Goal: Information Seeking & Learning: Learn about a topic

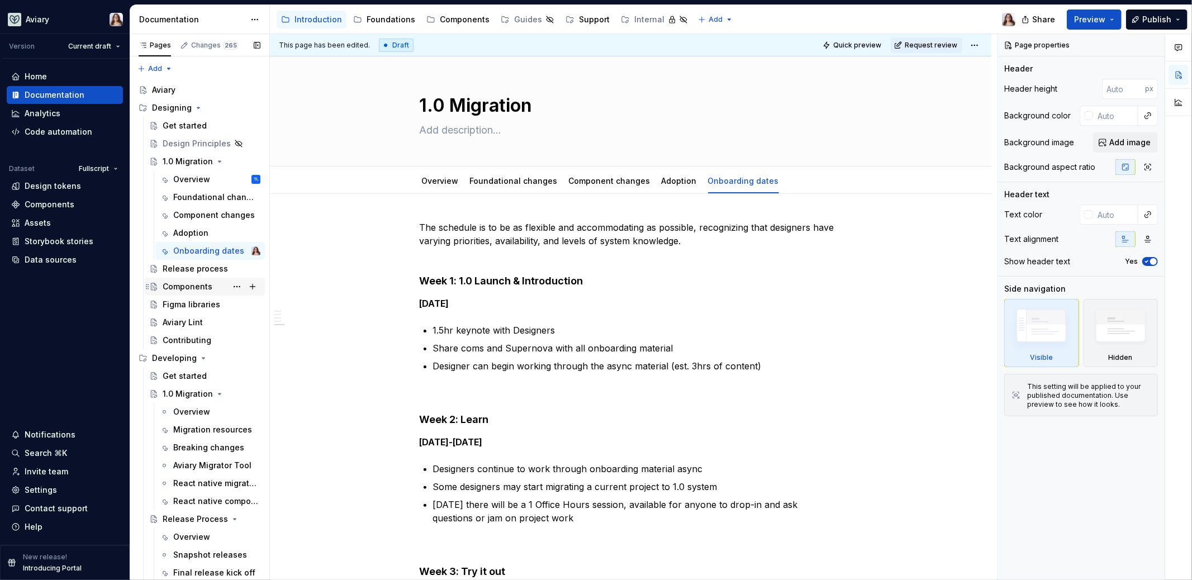
scroll to position [801, 0]
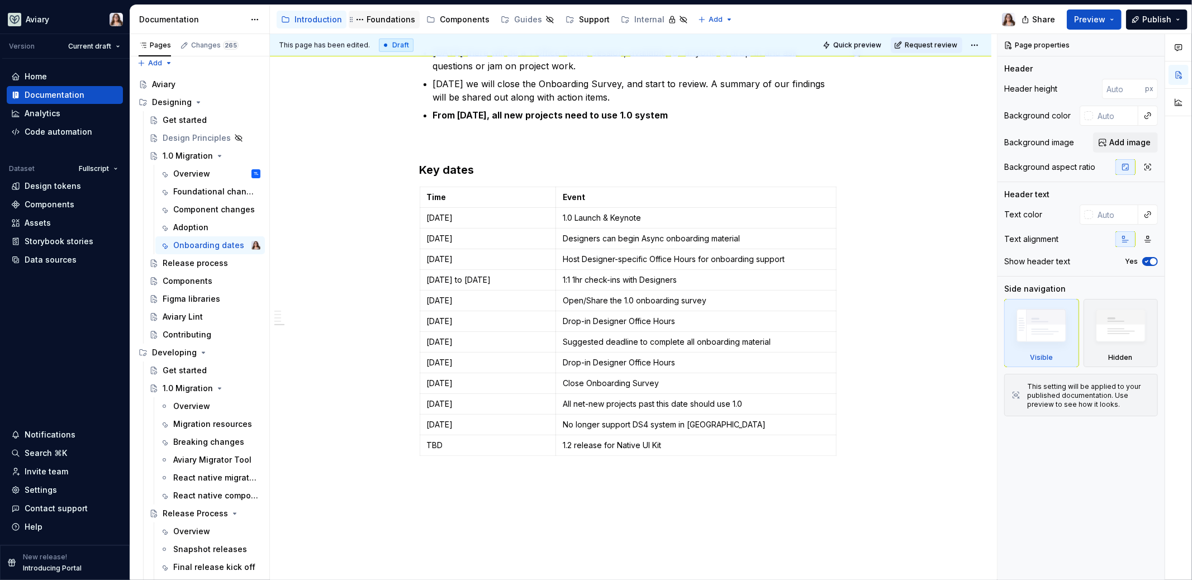
click at [377, 22] on div "Foundations" at bounding box center [391, 19] width 49 height 11
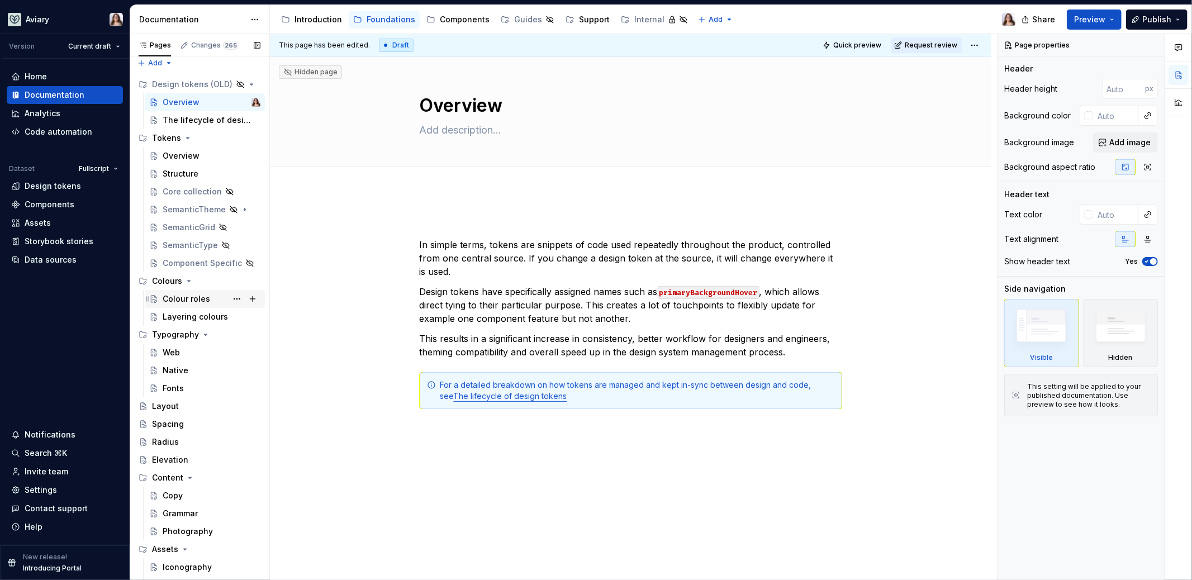
click at [181, 300] on div "Colour roles" at bounding box center [187, 298] width 48 height 11
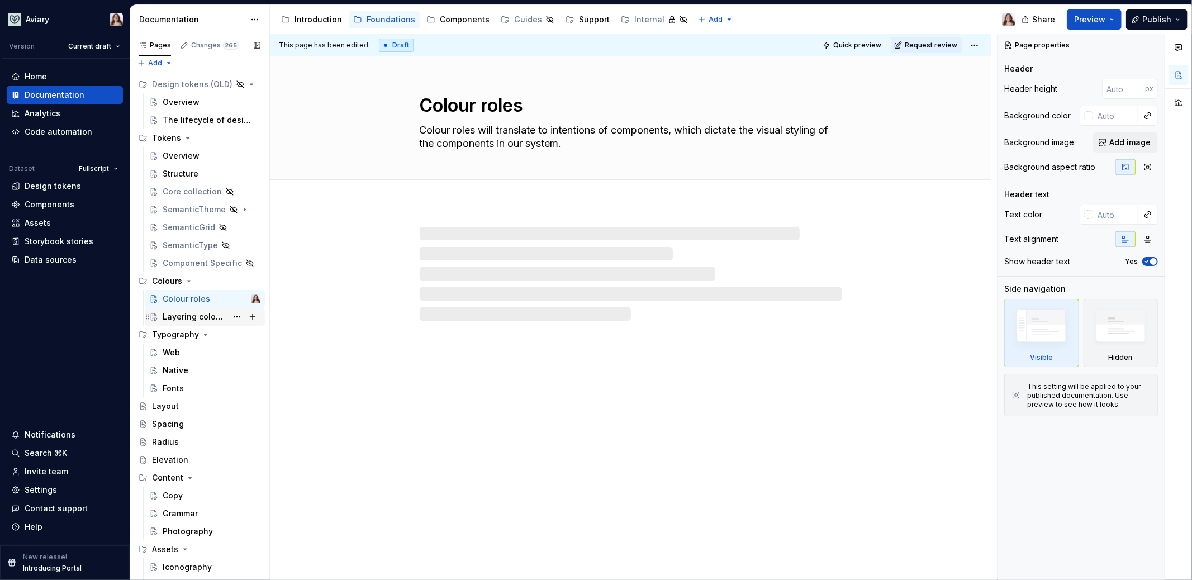
click at [184, 315] on div "Layering colours" at bounding box center [195, 316] width 64 height 11
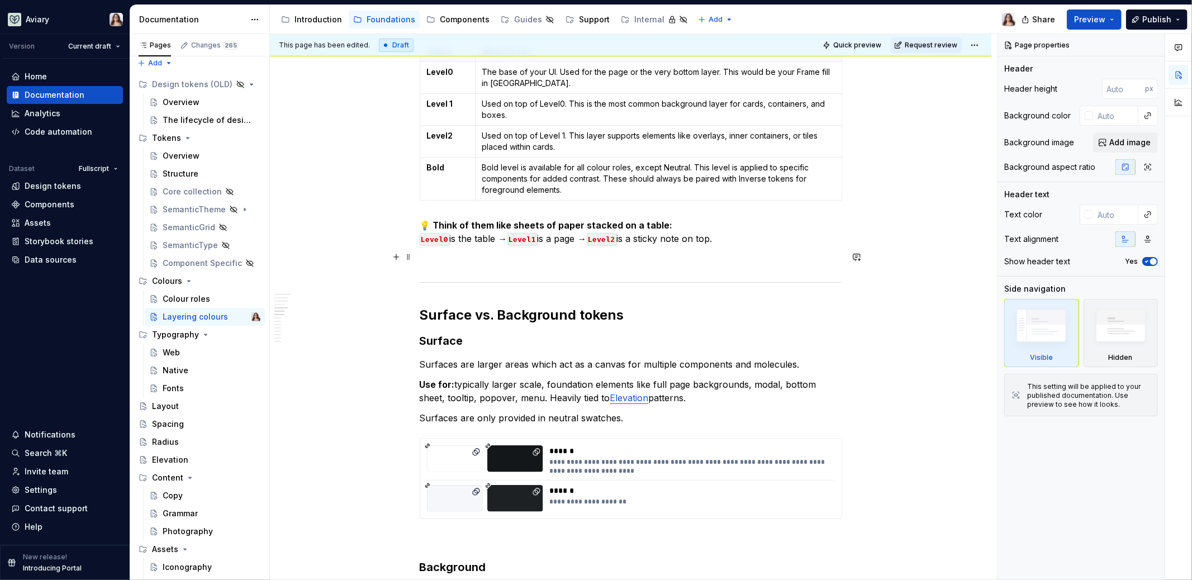
scroll to position [362, 0]
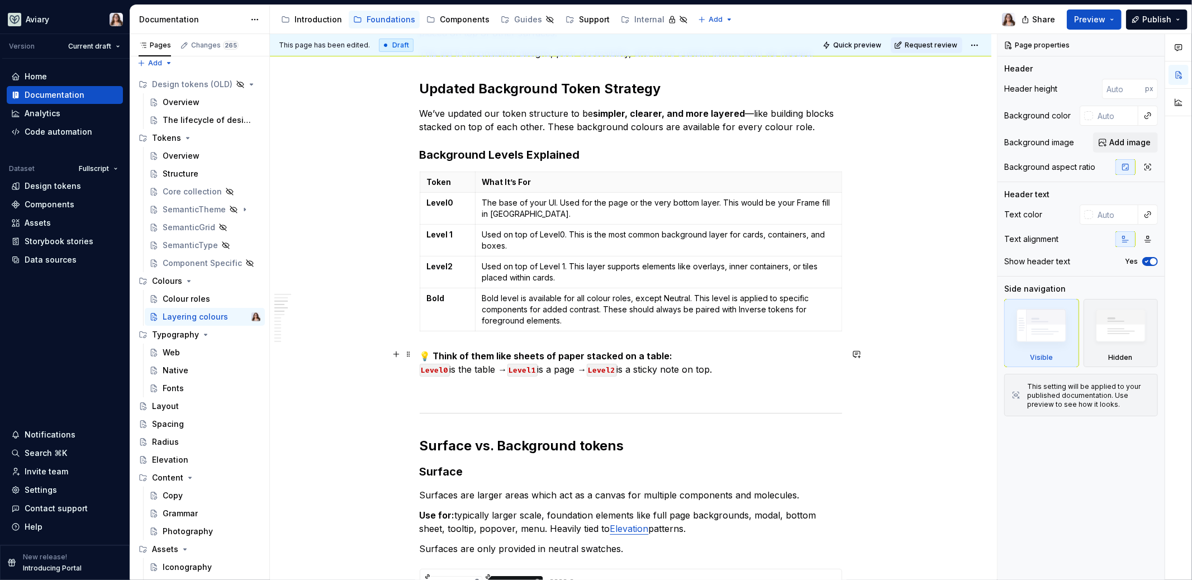
type textarea "*"
click at [732, 366] on p "💡 Think of them like sheets of paper stacked on a table: Level0 is the table → …" at bounding box center [631, 362] width 423 height 27
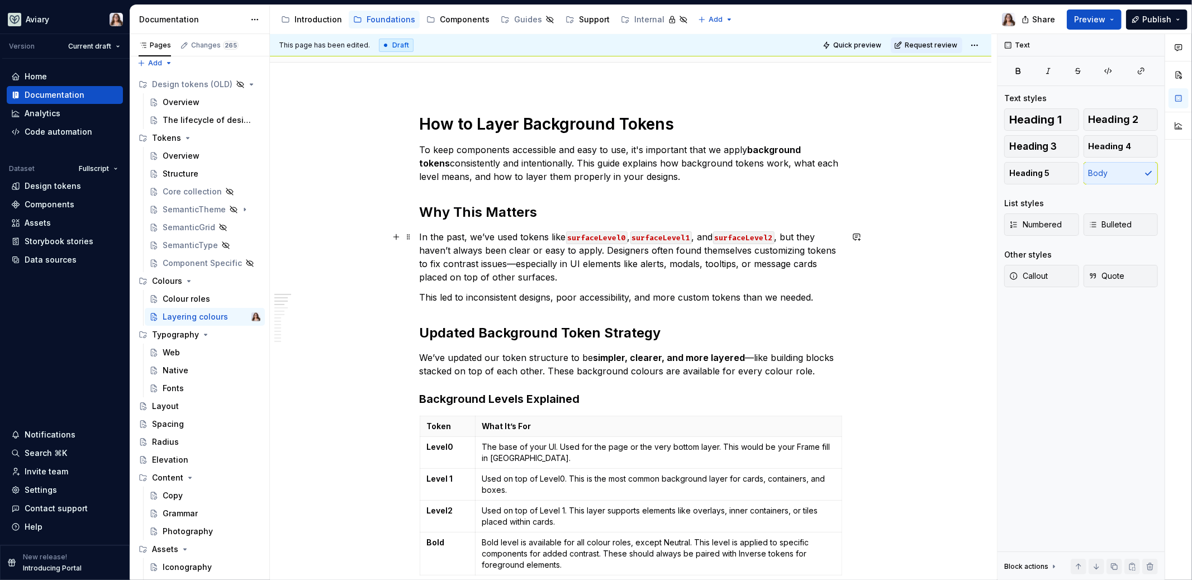
scroll to position [106, 0]
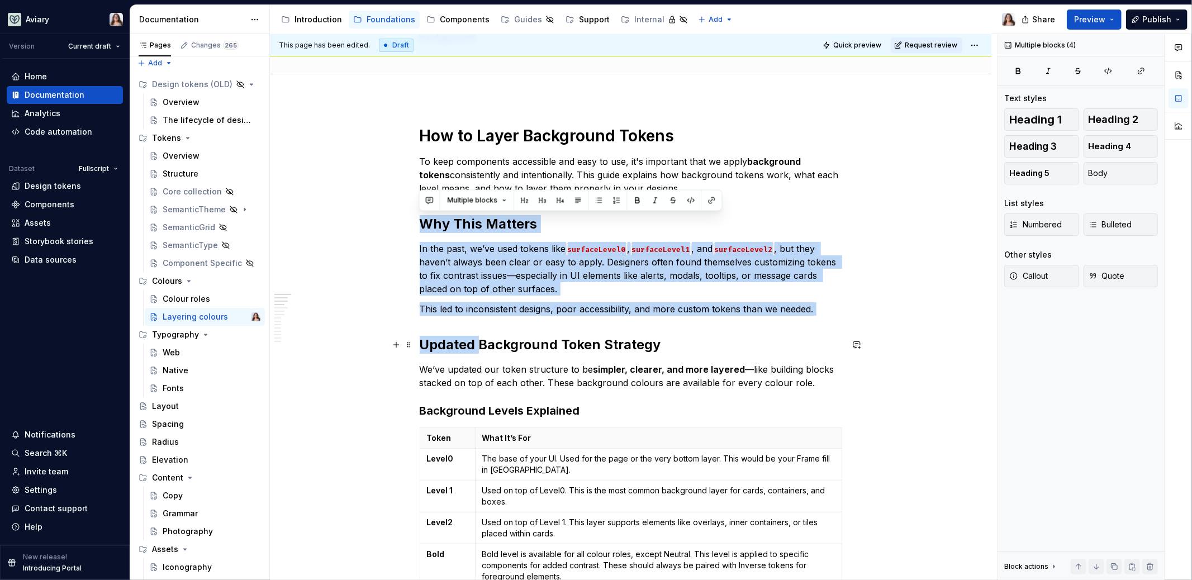
drag, startPoint x: 420, startPoint y: 222, endPoint x: 477, endPoint y: 343, distance: 133.5
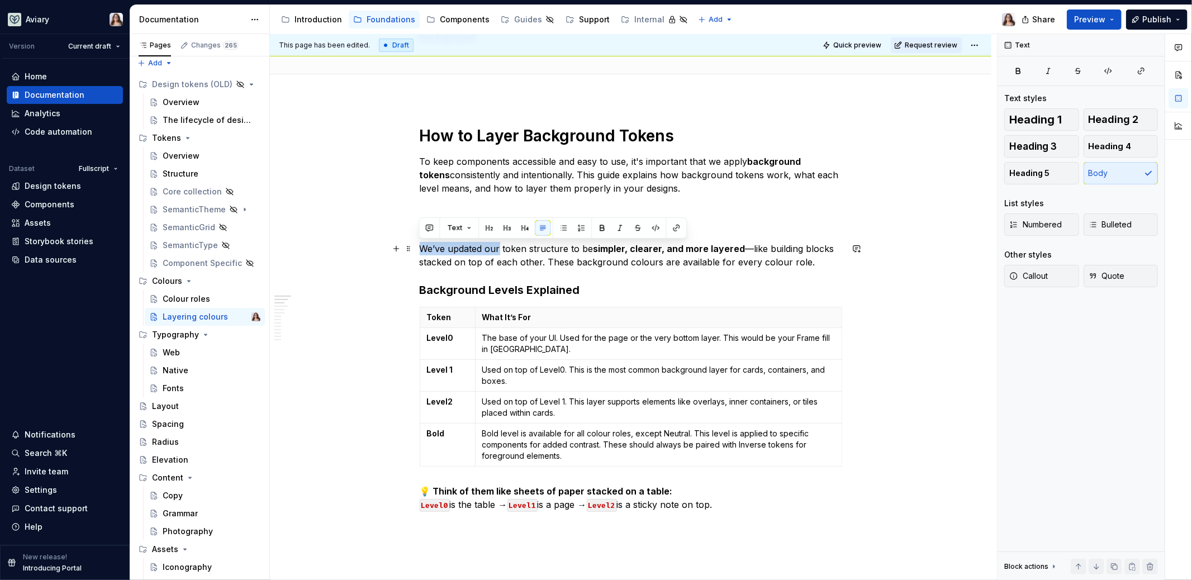
drag, startPoint x: 419, startPoint y: 246, endPoint x: 497, endPoint y: 247, distance: 78.8
click at [497, 247] on p "We’ve updated our token structure to be simpler, clearer, and more layered —lik…" at bounding box center [631, 255] width 423 height 27
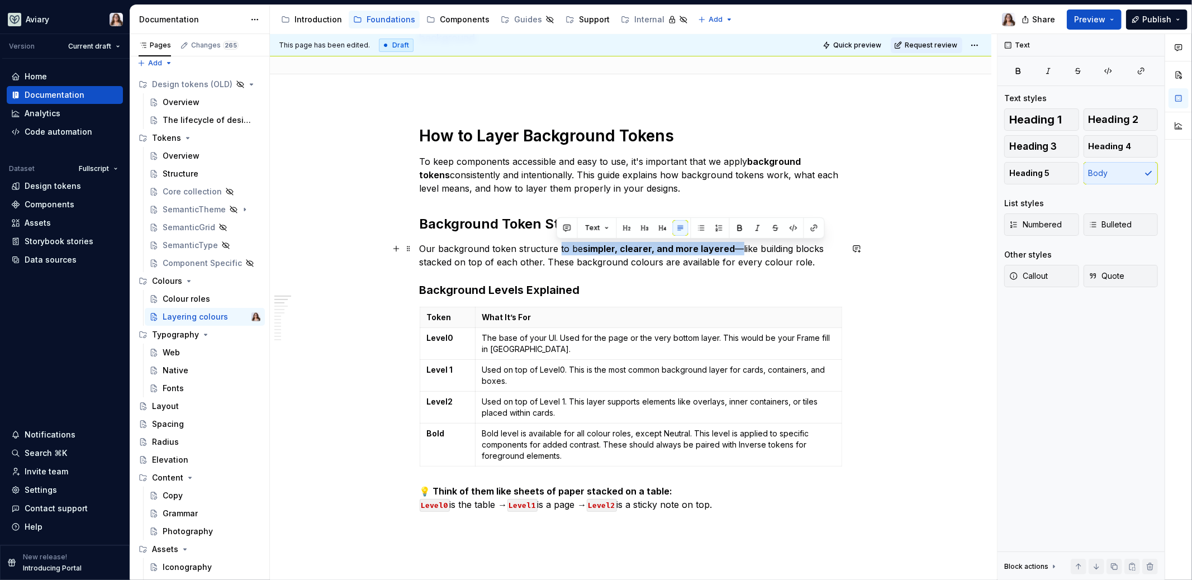
drag, startPoint x: 557, startPoint y: 248, endPoint x: 736, endPoint y: 244, distance: 178.9
click at [736, 244] on p "Our background token structure to be simpler, clearer, and more layered —like b…" at bounding box center [631, 255] width 423 height 27
click at [811, 255] on p "Our background token structure to be simpler, clearer, and more layered —like b…" at bounding box center [631, 255] width 423 height 27
drag, startPoint x: 557, startPoint y: 248, endPoint x: 735, endPoint y: 243, distance: 177.8
click at [735, 243] on p "Our background token structure to be simpler, clearer, and more layered —like b…" at bounding box center [631, 255] width 423 height 27
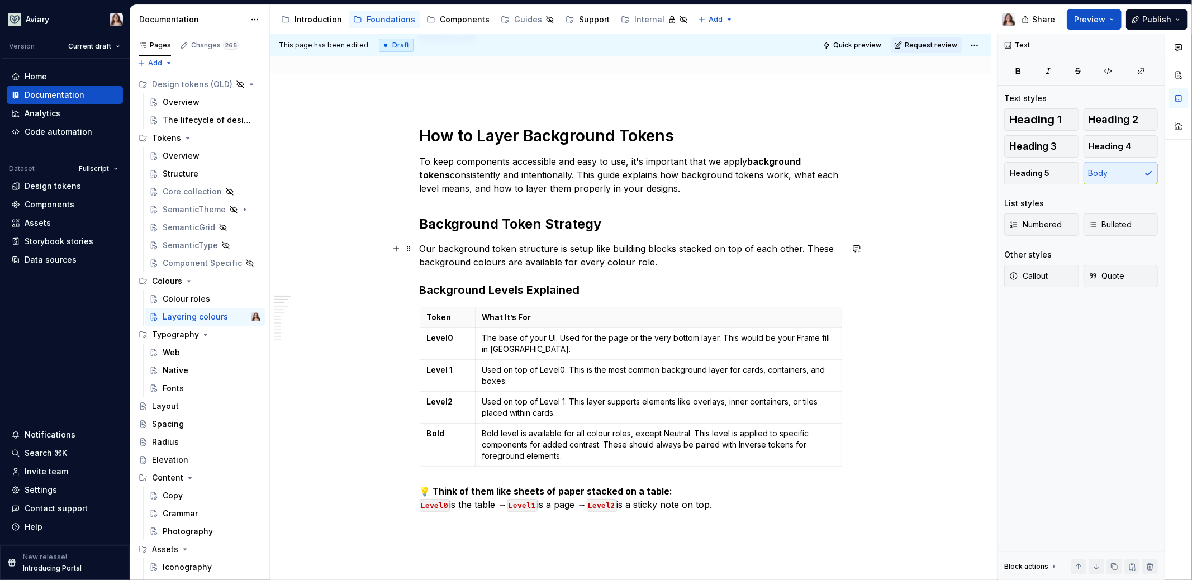
click at [678, 260] on p "Our background token structure is setup like building blocks stacked on top of …" at bounding box center [631, 255] width 423 height 27
click at [673, 249] on p "Our background token structure is set up like building blocks stacked on top of…" at bounding box center [631, 255] width 423 height 27
click at [712, 255] on p "Our background token structure is set up like building blocks; stacked on top o…" at bounding box center [631, 255] width 423 height 27
click at [697, 263] on p "Our background token structure is set up like building blocks, stacked on top o…" at bounding box center [631, 255] width 423 height 27
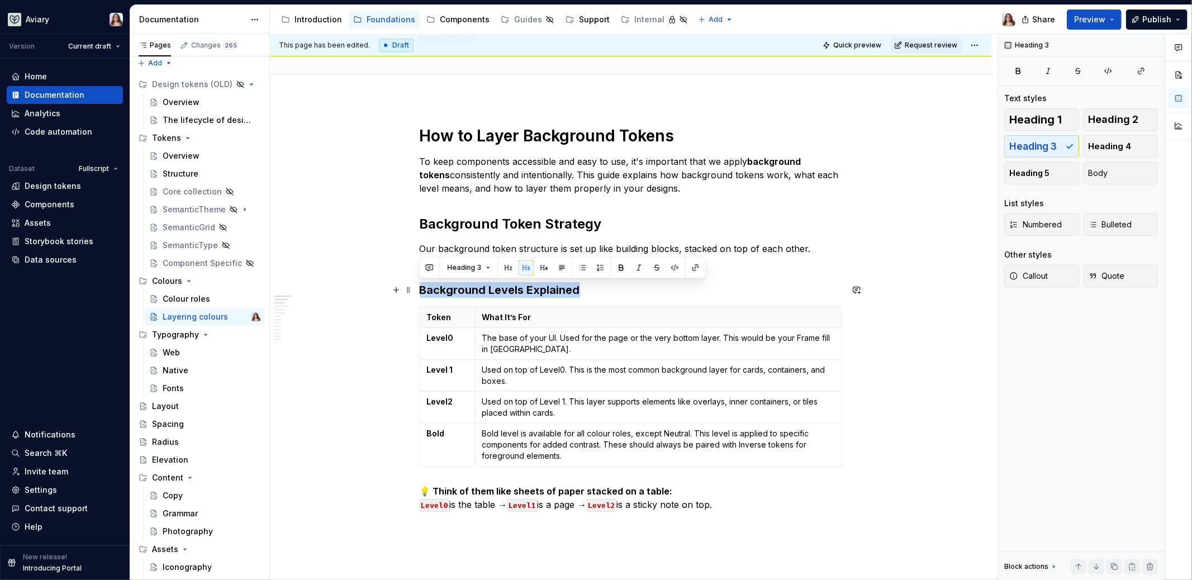
drag, startPoint x: 584, startPoint y: 288, endPoint x: 382, endPoint y: 288, distance: 201.2
drag, startPoint x: 591, startPoint y: 287, endPoint x: 405, endPoint y: 283, distance: 186.2
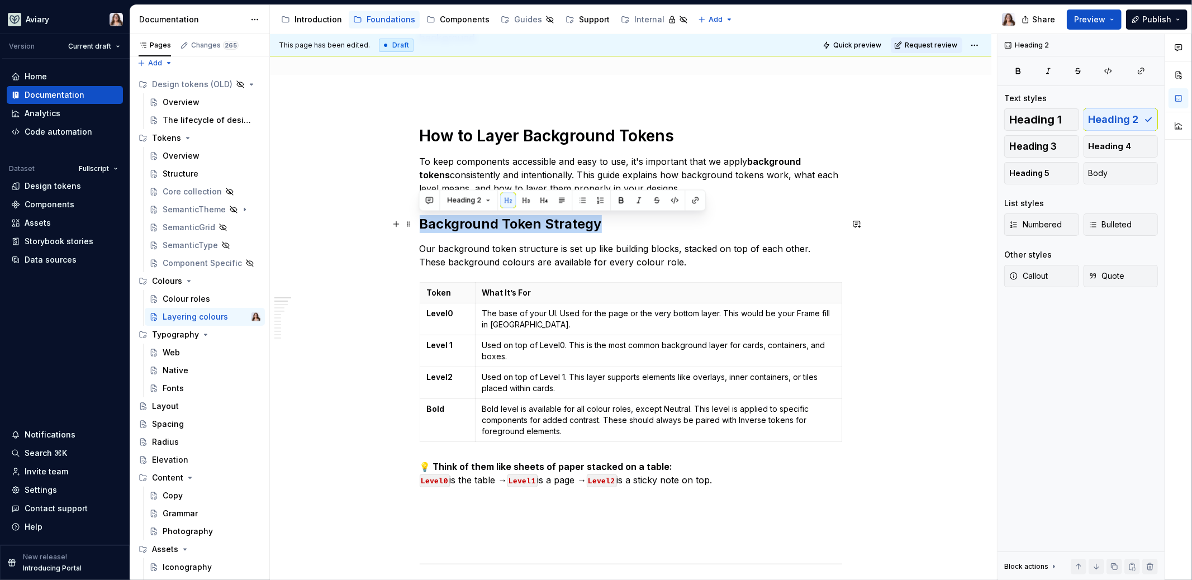
drag, startPoint x: 603, startPoint y: 222, endPoint x: 415, endPoint y: 221, distance: 187.8
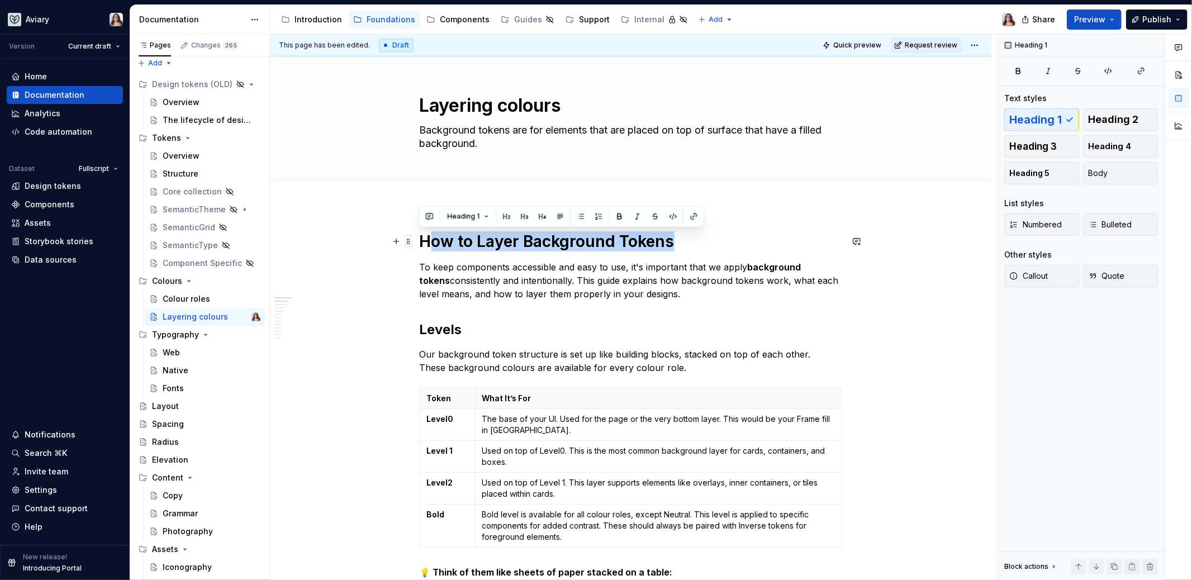
drag, startPoint x: 679, startPoint y: 245, endPoint x: 405, endPoint y: 240, distance: 274.5
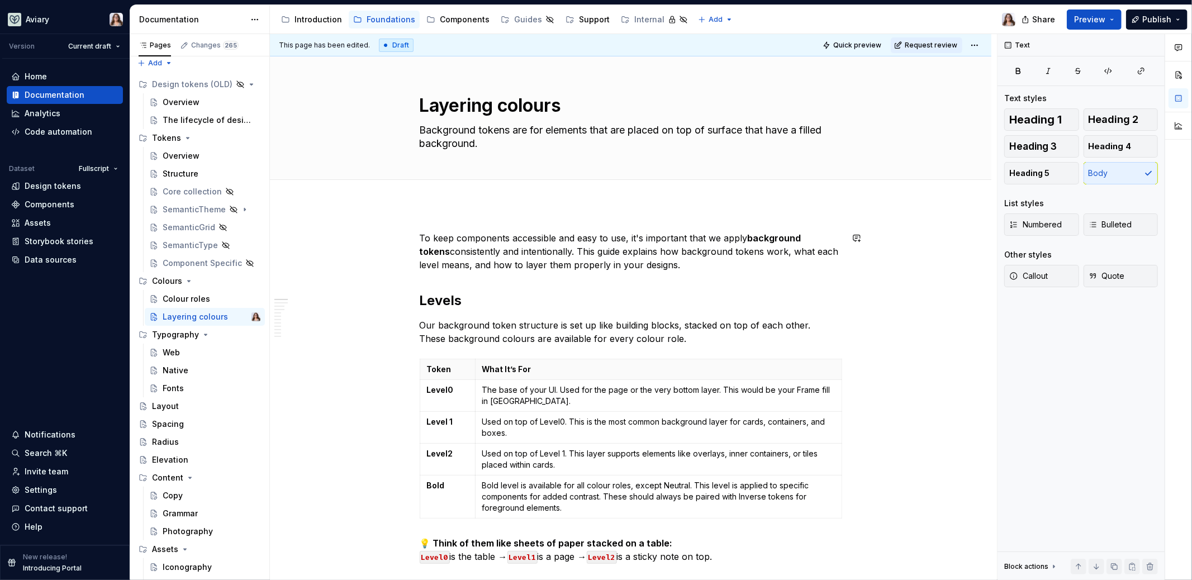
click at [663, 269] on p "To keep components accessible and easy to use, it's important that we apply bac…" at bounding box center [631, 251] width 423 height 40
click at [547, 252] on p "To keep components accessible and easy to use, it's important that we apply bac…" at bounding box center [631, 251] width 423 height 40
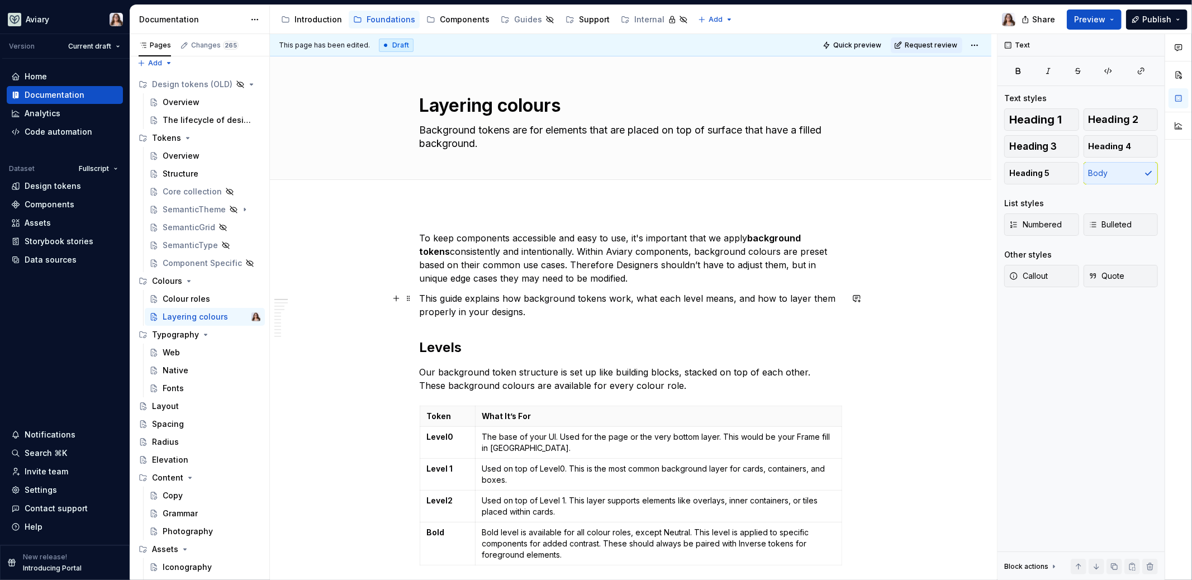
click at [570, 311] on p "This guide explains how background tokens work, what each level means, and how …" at bounding box center [631, 305] width 423 height 27
click at [581, 273] on p "To keep components accessible and easy to use, it's important that we apply bac…" at bounding box center [631, 258] width 423 height 54
click at [585, 273] on p "To keep components accessible and easy to use, it's important that we apply bac…" at bounding box center [631, 258] width 423 height 54
click at [541, 311] on p "This guide explains how background tokens work, what each level means, and how …" at bounding box center [631, 305] width 423 height 27
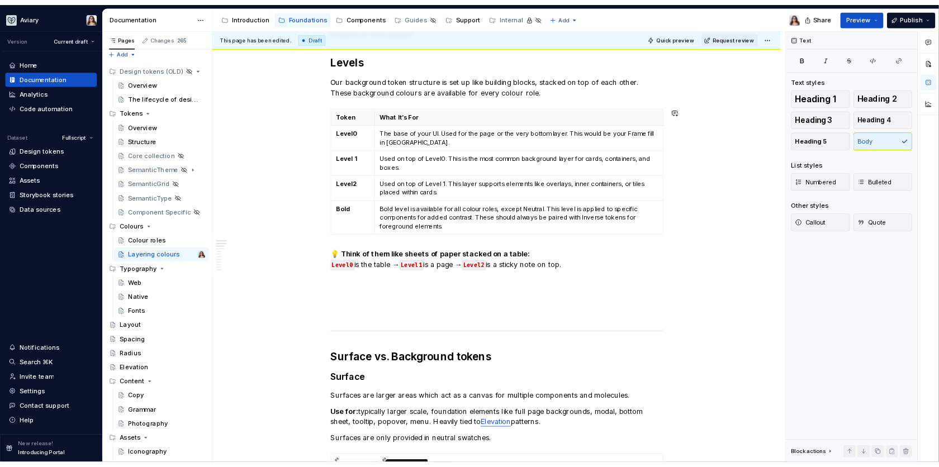
scroll to position [278, 0]
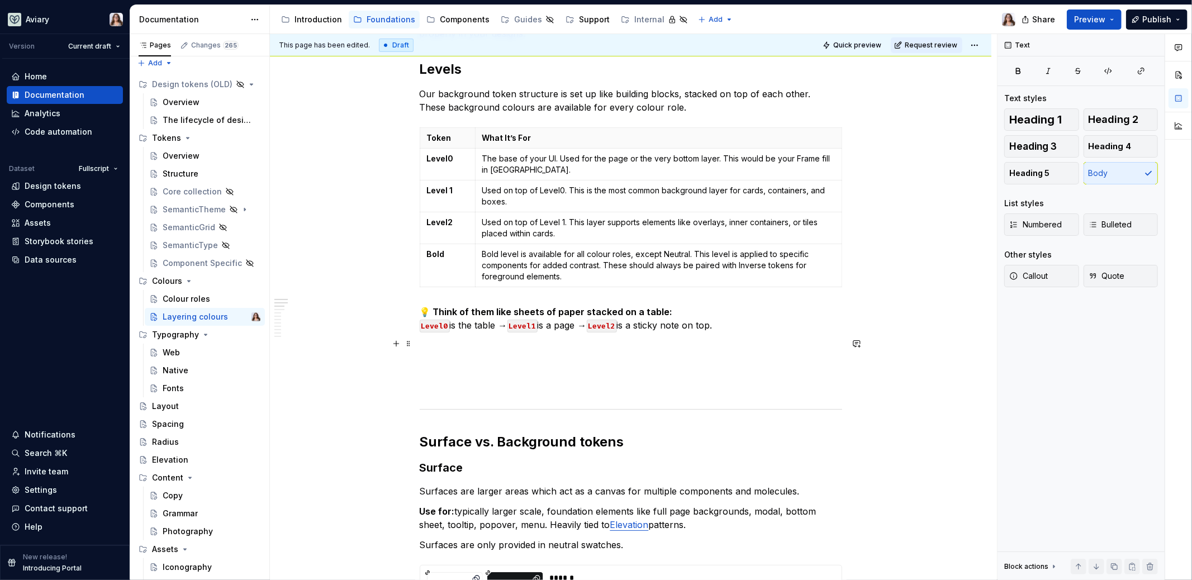
click at [515, 347] on p at bounding box center [631, 345] width 423 height 13
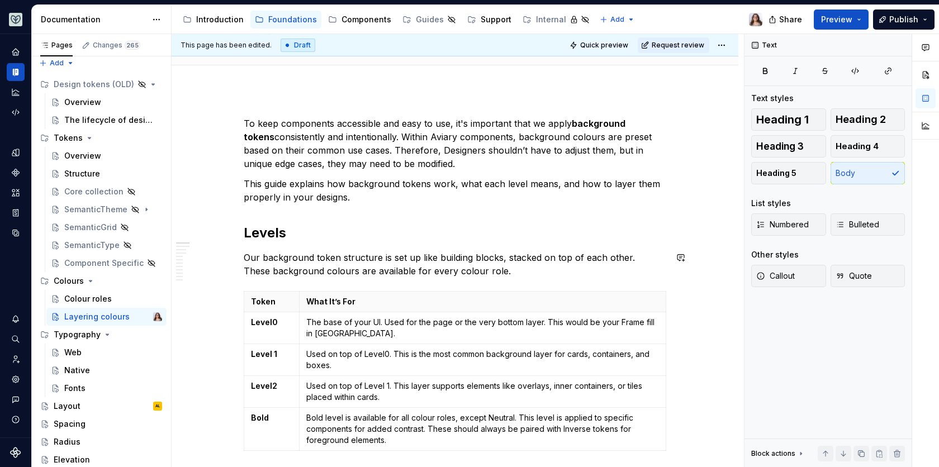
scroll to position [102, 0]
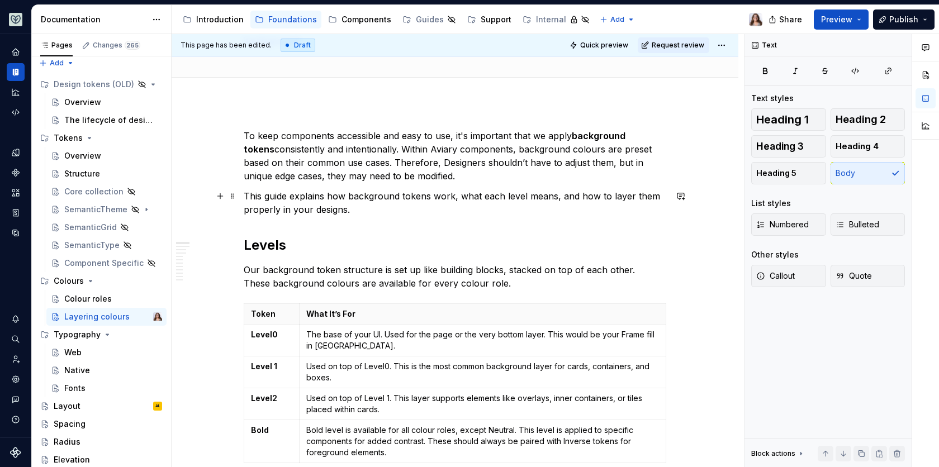
click at [342, 206] on p "This guide explains how background tokens work, what each level means, and how …" at bounding box center [455, 202] width 423 height 27
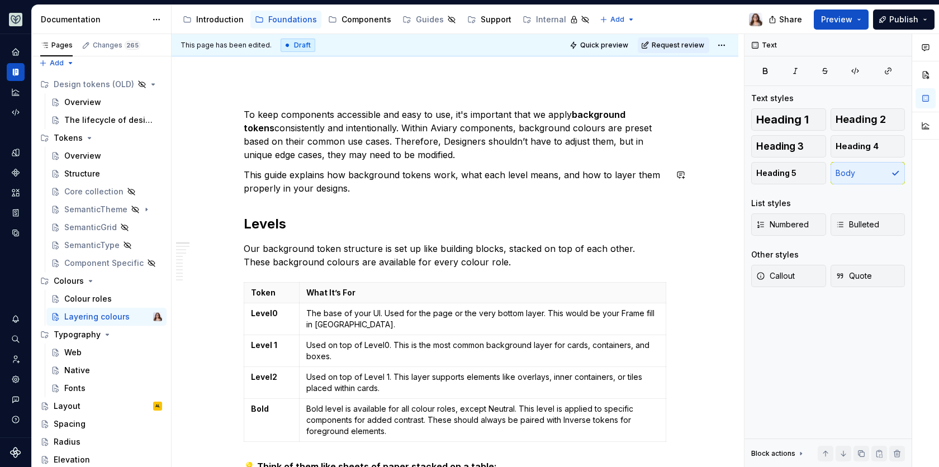
scroll to position [134, 0]
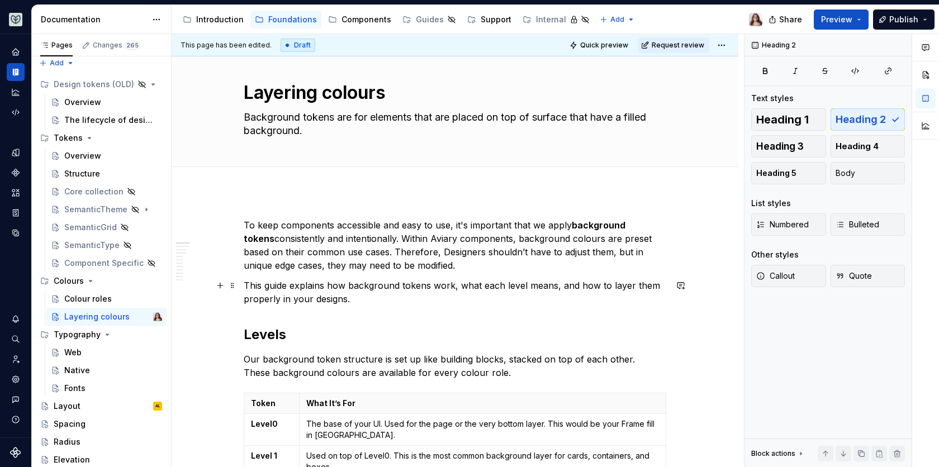
scroll to position [4, 0]
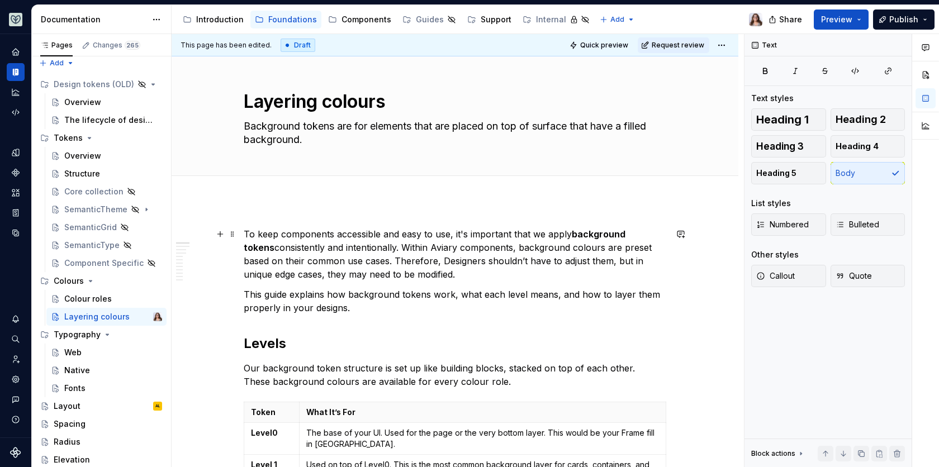
click at [411, 270] on p "To keep components accessible and easy to use, it's important that we apply bac…" at bounding box center [455, 254] width 423 height 54
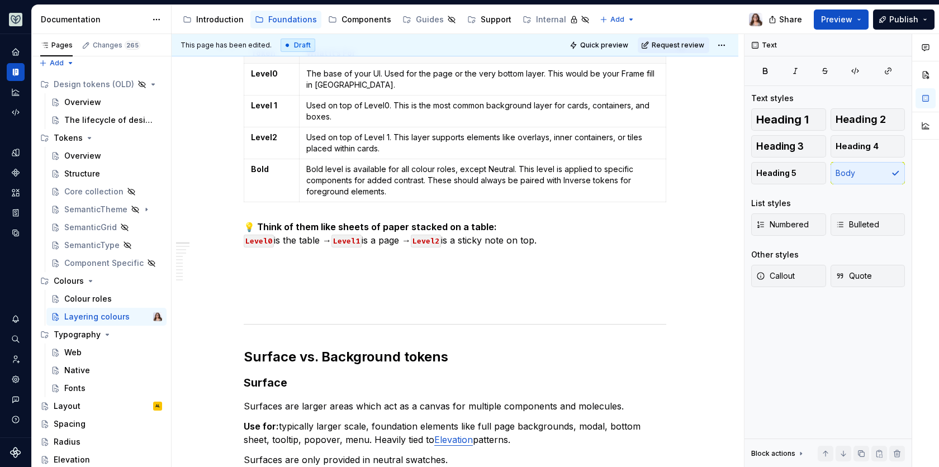
scroll to position [371, 0]
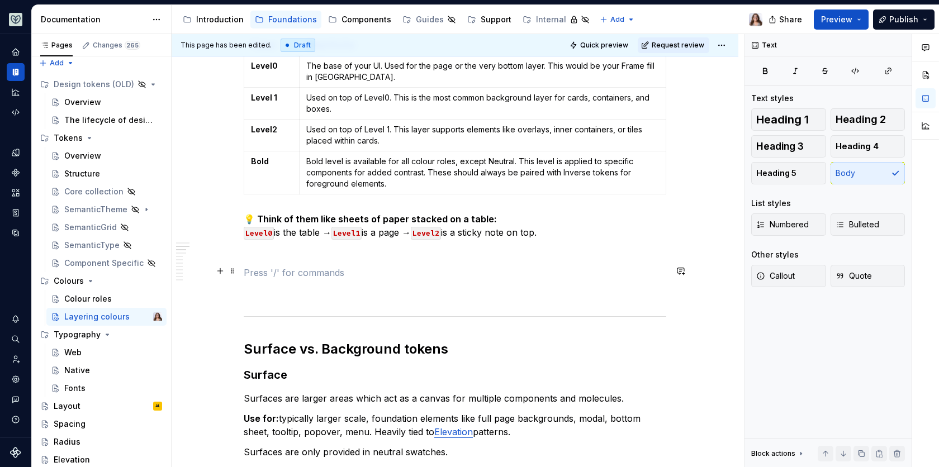
click at [309, 268] on p at bounding box center [455, 272] width 423 height 13
click at [69, 139] on div "Tokens" at bounding box center [68, 137] width 29 height 11
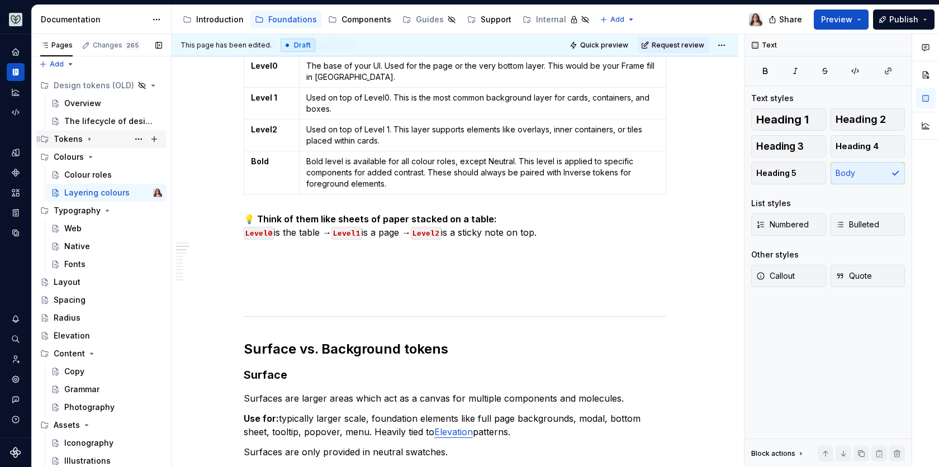
scroll to position [4, 0]
click at [67, 142] on div "Tokens" at bounding box center [68, 139] width 29 height 11
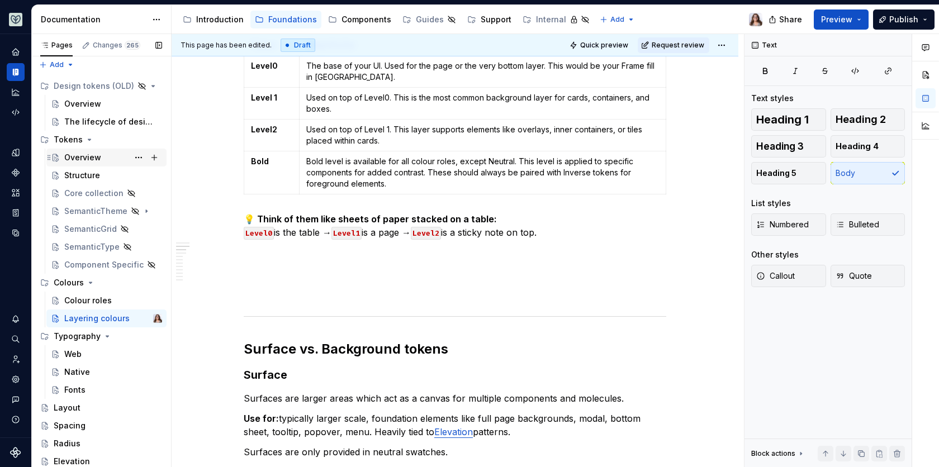
scroll to position [6, 0]
click at [83, 158] on div "Overview" at bounding box center [82, 155] width 37 height 11
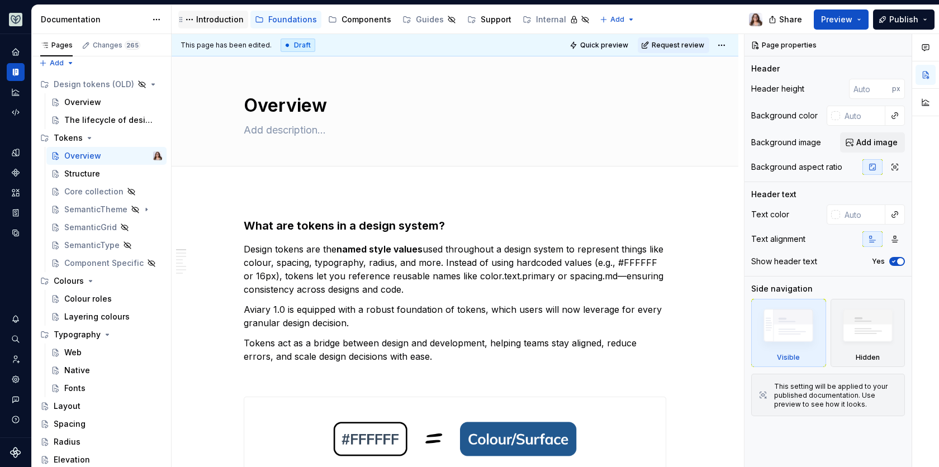
click at [226, 21] on div "Introduction" at bounding box center [220, 19] width 48 height 11
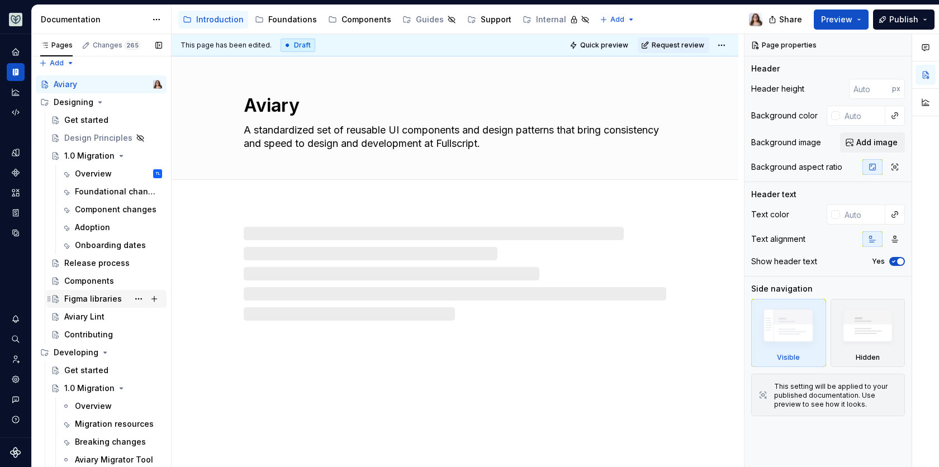
click at [96, 294] on div "Figma libraries" at bounding box center [93, 298] width 58 height 11
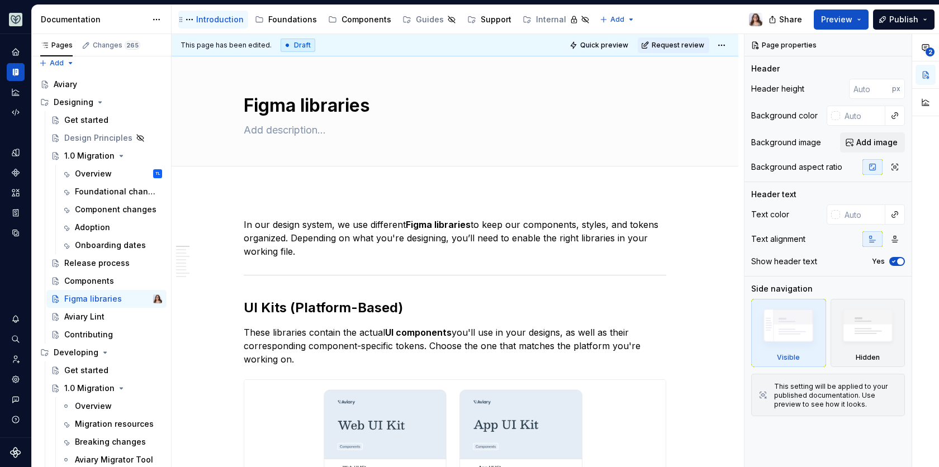
type textarea "*"
